Goal: Communication & Community: Share content

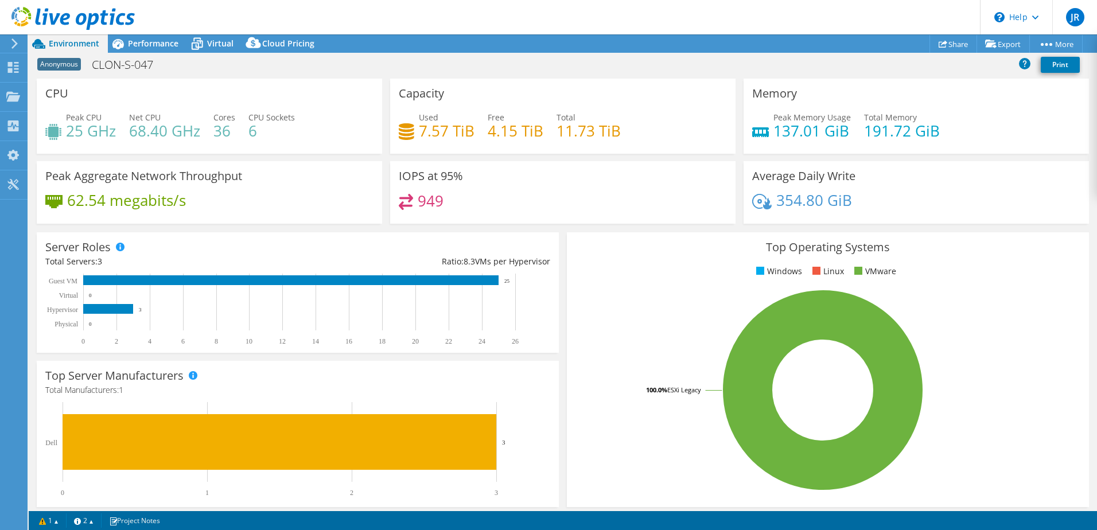
select select "EUFrankfurt"
select select "USD"
click at [957, 39] on link "Share" at bounding box center [954, 44] width 48 height 18
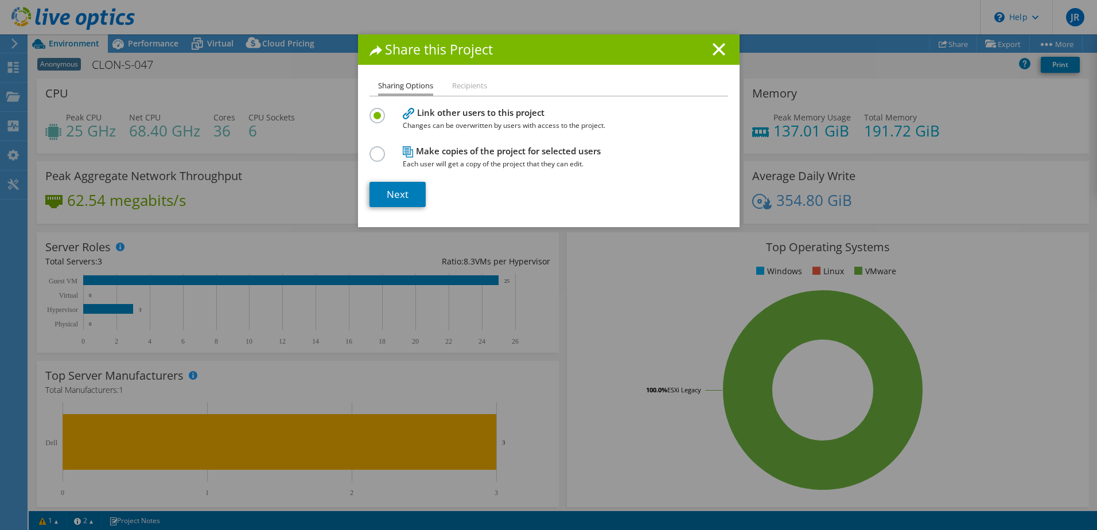
click at [455, 86] on li "Recipients" at bounding box center [469, 86] width 35 height 14
click at [400, 199] on link "Next" at bounding box center [398, 194] width 56 height 25
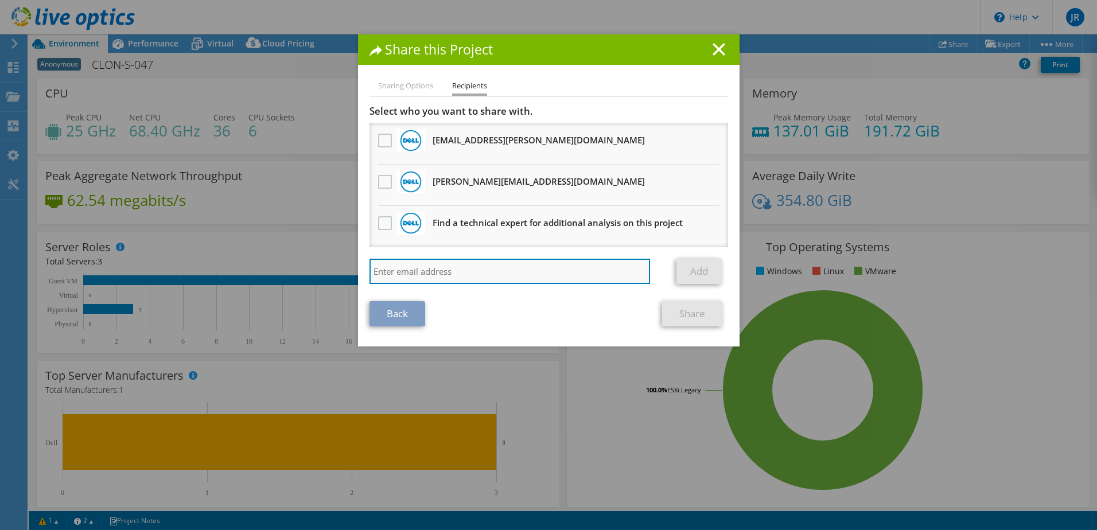
click at [456, 278] on input "search" at bounding box center [510, 271] width 281 height 25
click at [443, 262] on input "search" at bounding box center [510, 271] width 281 height 25
paste input "[PERSON_NAME][EMAIL_ADDRESS][DOMAIN_NAME]"
type input "[PERSON_NAME][EMAIL_ADDRESS][DOMAIN_NAME]"
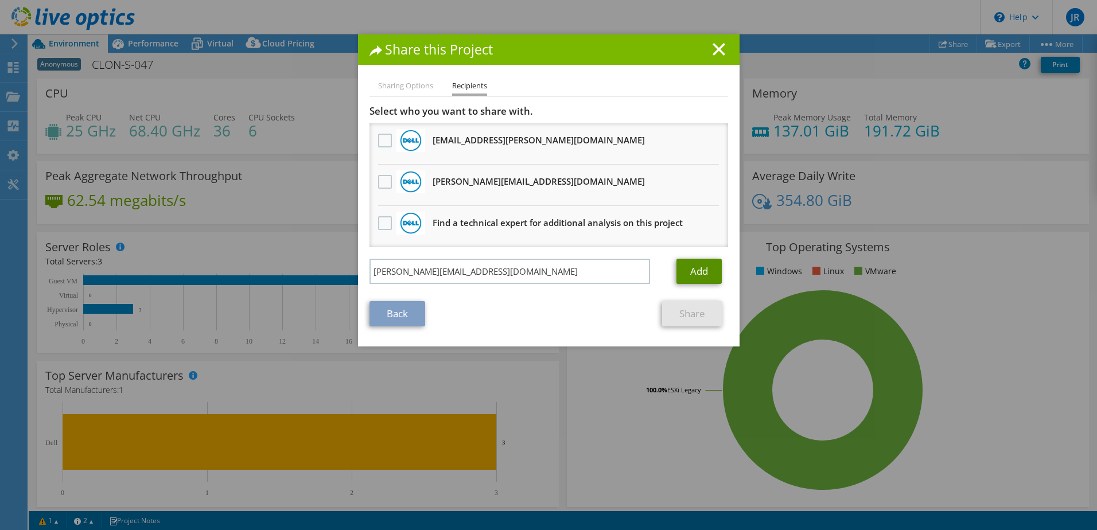
click at [695, 278] on link "Add" at bounding box center [699, 271] width 45 height 25
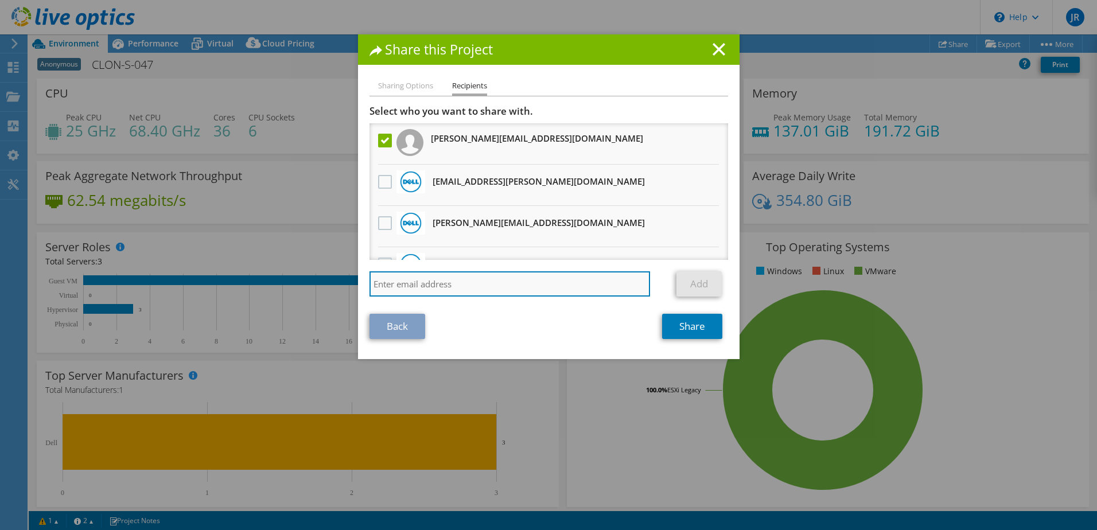
click at [467, 290] on input "search" at bounding box center [510, 283] width 281 height 25
paste input "[EMAIL_ADDRESS][DOMAIN_NAME]"
type input "[EMAIL_ADDRESS][DOMAIN_NAME]"
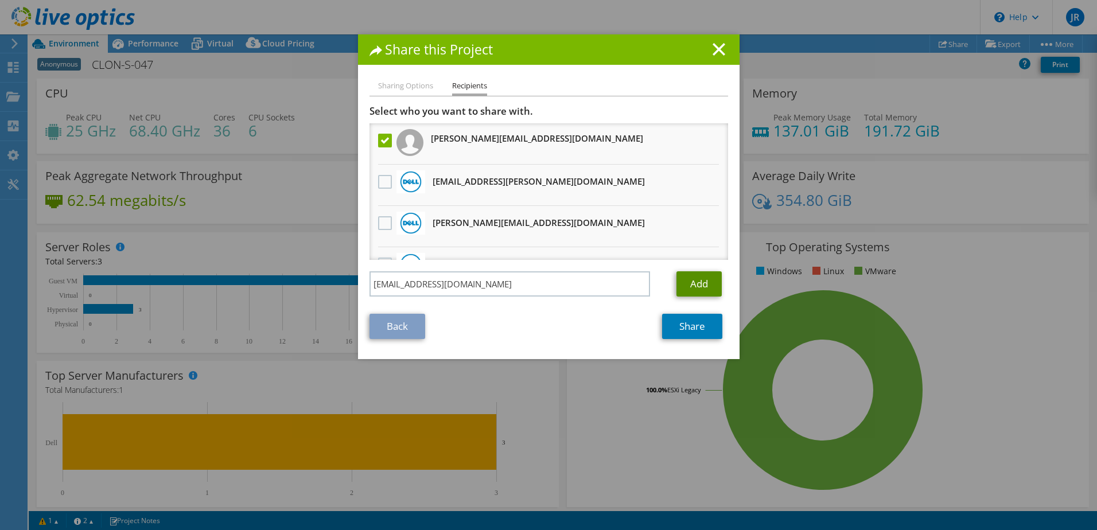
click at [695, 285] on link "Add" at bounding box center [699, 283] width 45 height 25
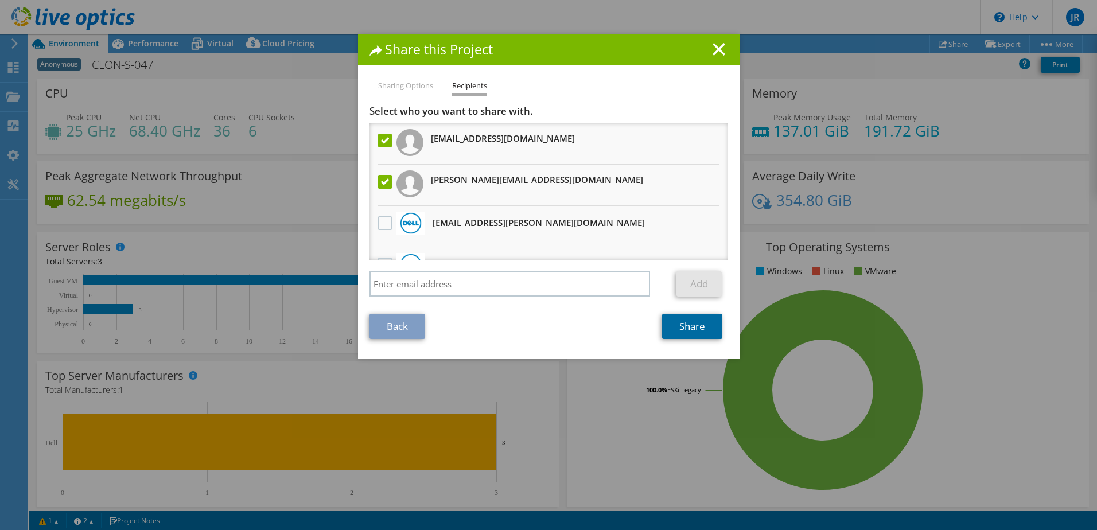
click at [673, 327] on link "Share" at bounding box center [692, 326] width 60 height 25
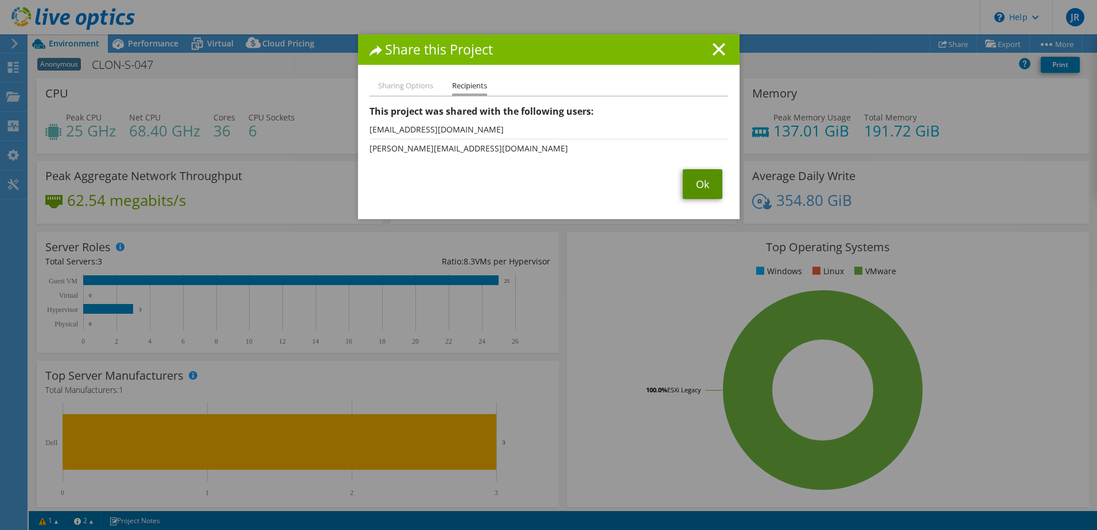
click at [708, 188] on link "Ok" at bounding box center [703, 184] width 40 height 30
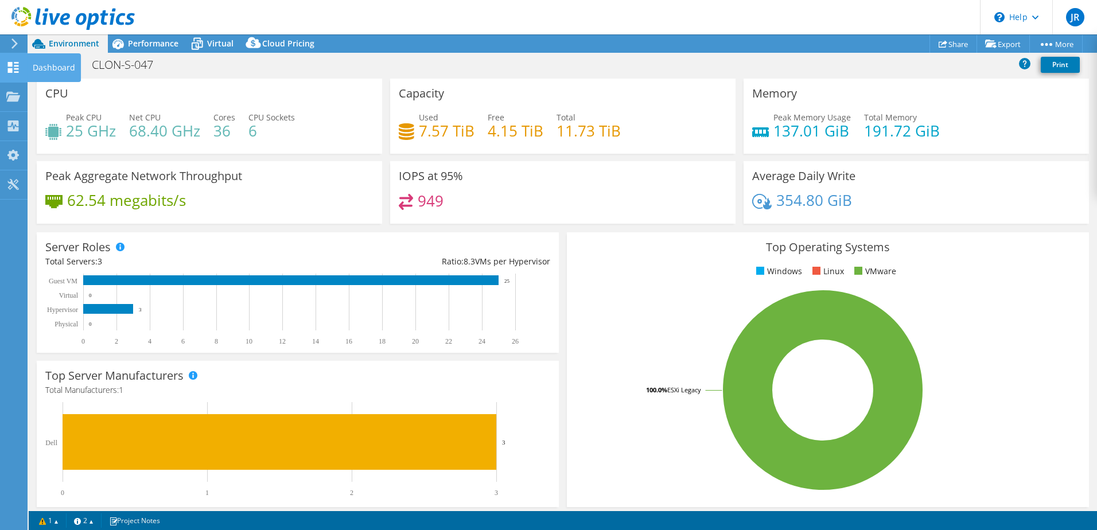
click at [15, 62] on use at bounding box center [13, 67] width 11 height 11
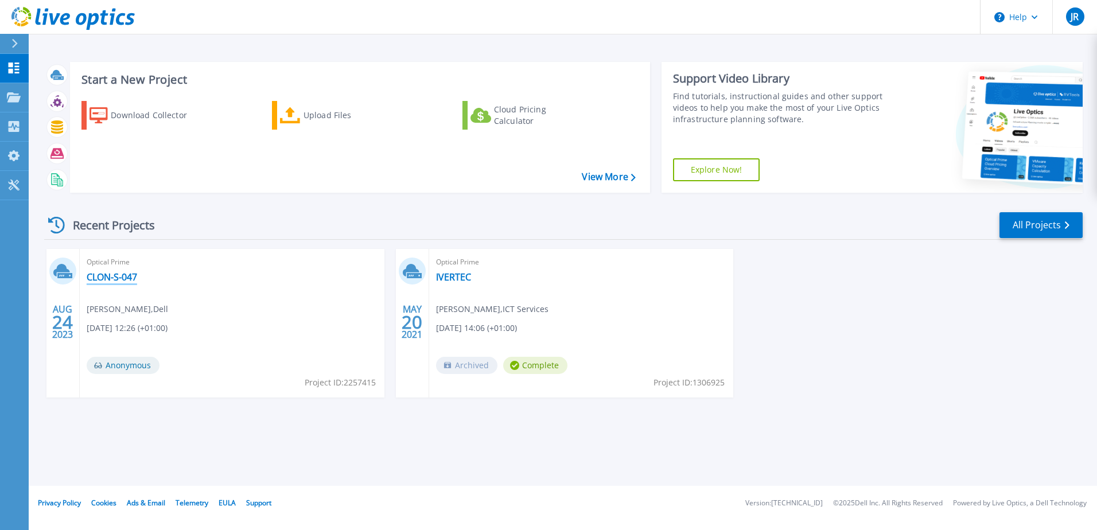
click at [104, 277] on link "CLON-S-047" at bounding box center [112, 276] width 51 height 11
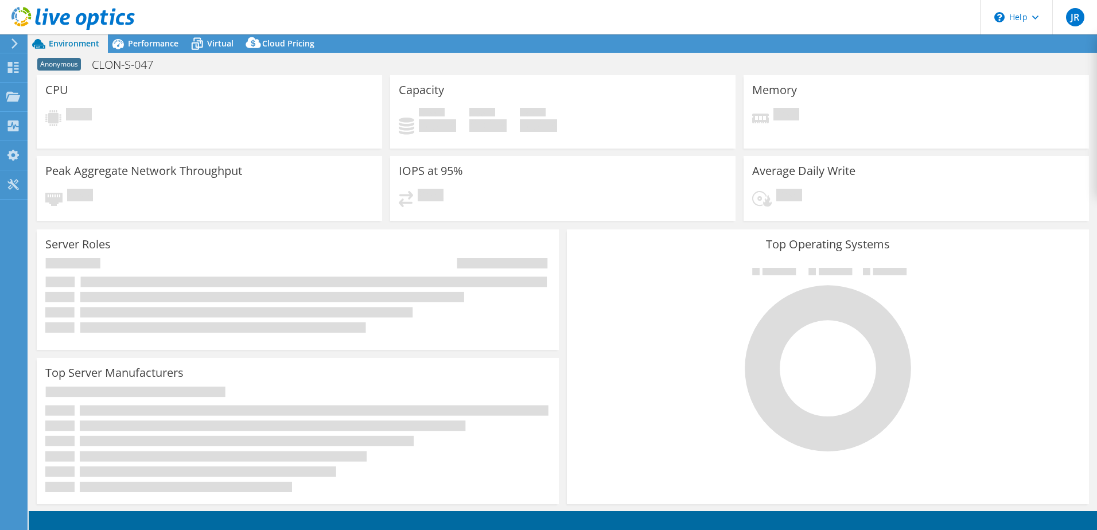
select select "EUFrankfurt"
select select "USD"
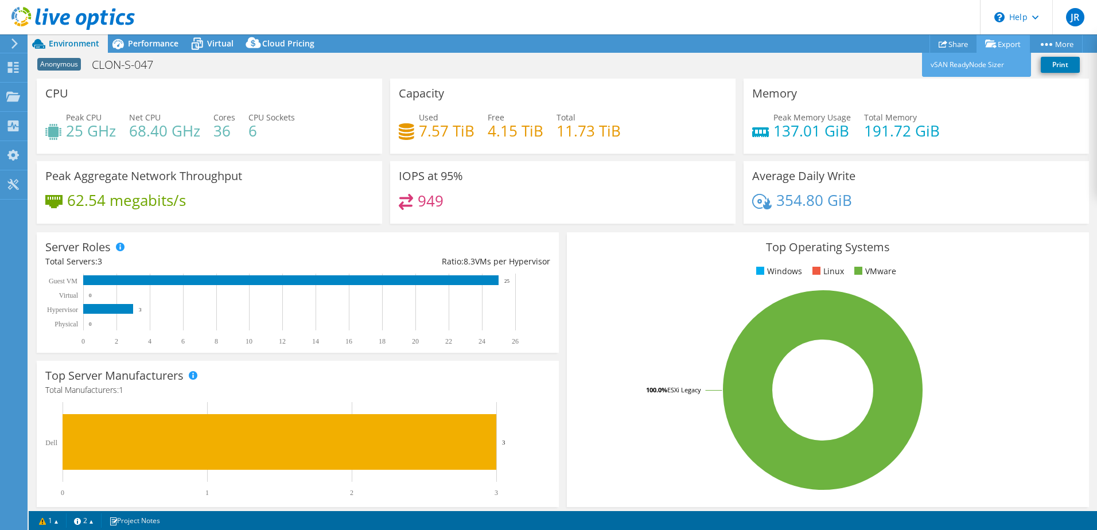
click at [1004, 46] on link "Export" at bounding box center [1003, 44] width 53 height 18
click at [204, 45] on icon at bounding box center [197, 44] width 20 height 20
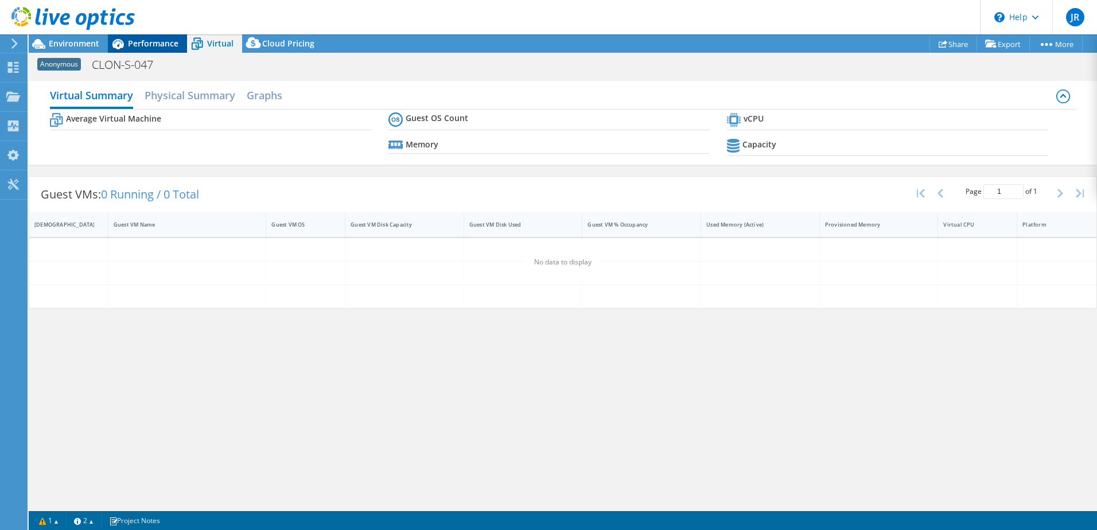
click at [153, 40] on span "Performance" at bounding box center [153, 43] width 51 height 11
